Goal: Task Accomplishment & Management: Complete application form

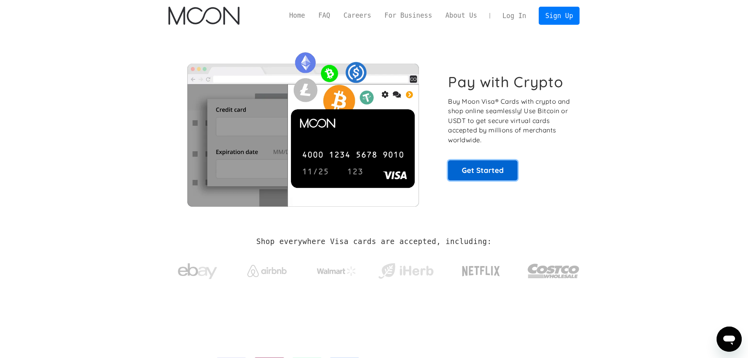
click at [468, 172] on link "Get Started" at bounding box center [482, 170] width 69 height 20
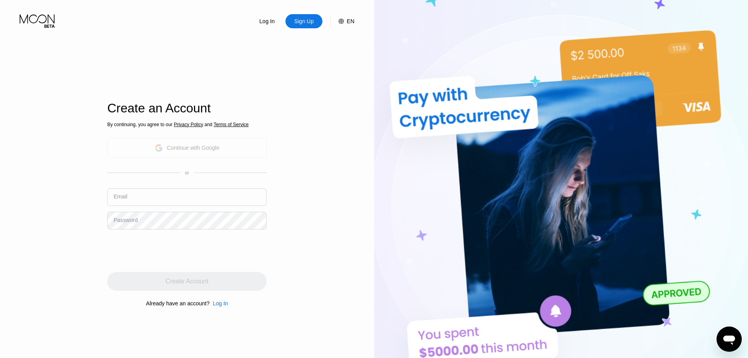
click at [179, 148] on div "Continue with Google" at bounding box center [193, 147] width 53 height 6
